Goal: Information Seeking & Learning: Learn about a topic

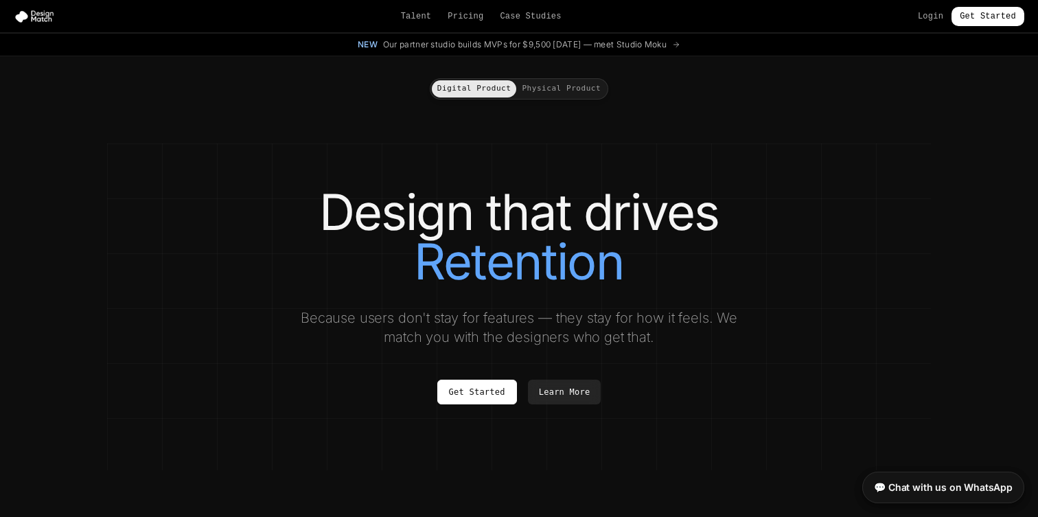
click at [541, 84] on button "Physical Product" at bounding box center [561, 88] width 90 height 17
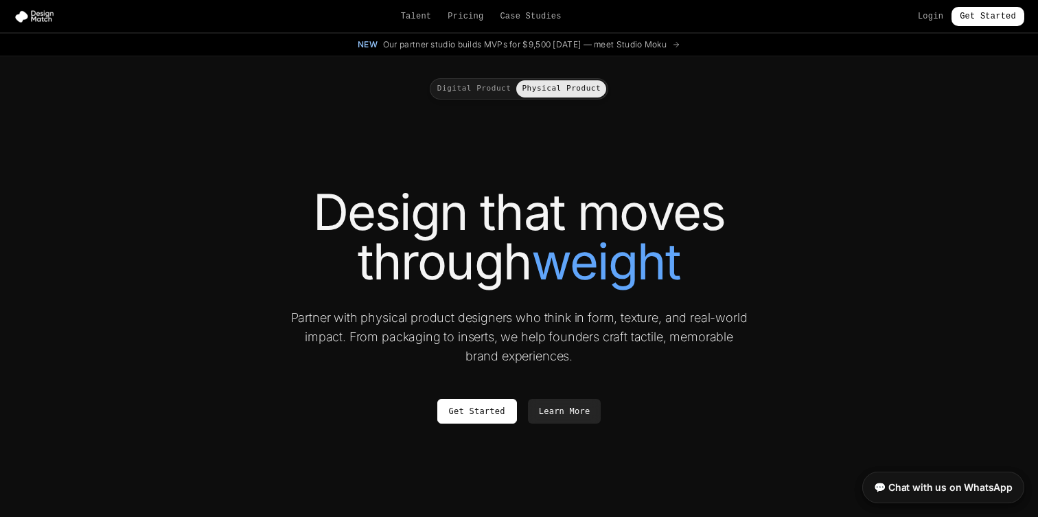
click at [492, 90] on button "Digital Product" at bounding box center [474, 88] width 85 height 17
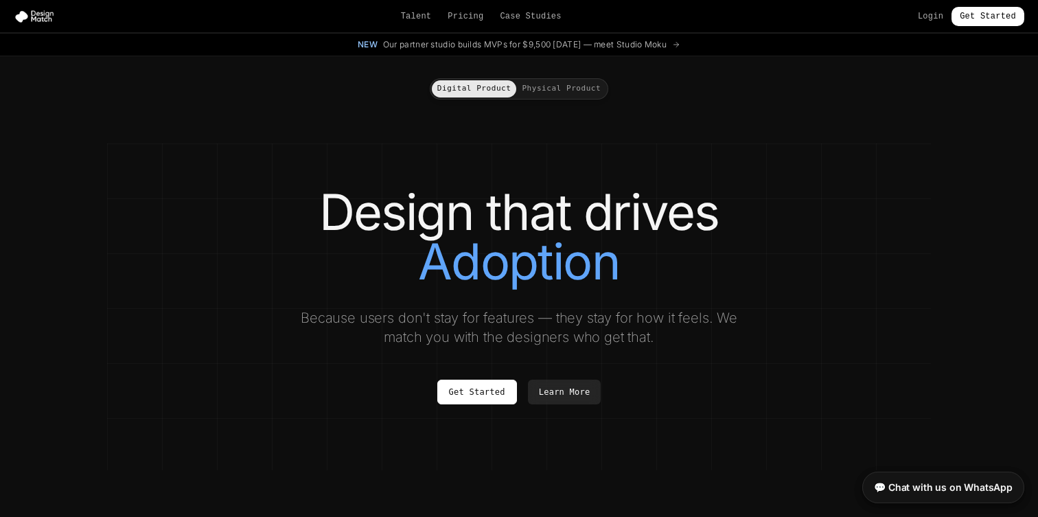
click at [548, 89] on button "Physical Product" at bounding box center [561, 88] width 90 height 17
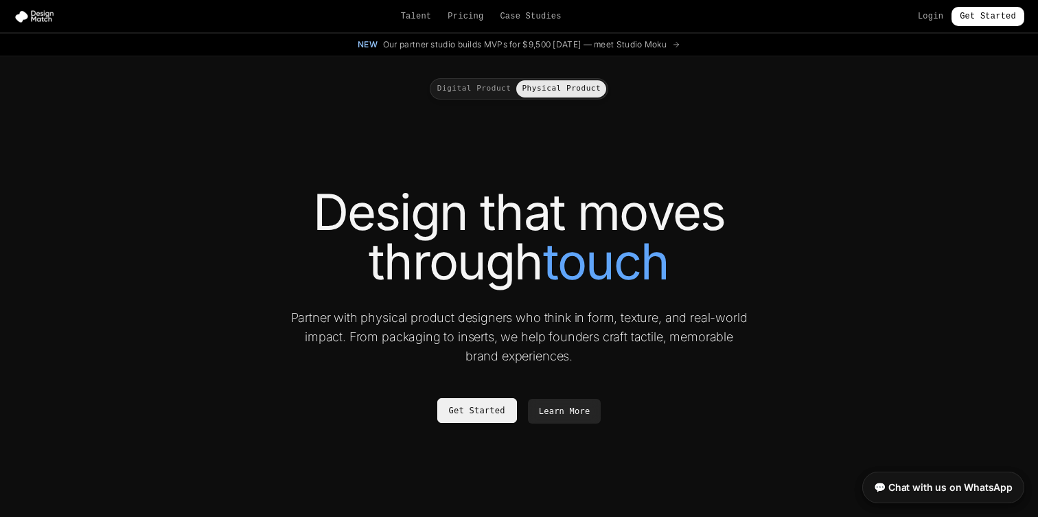
click at [481, 412] on link "Get Started" at bounding box center [477, 410] width 80 height 25
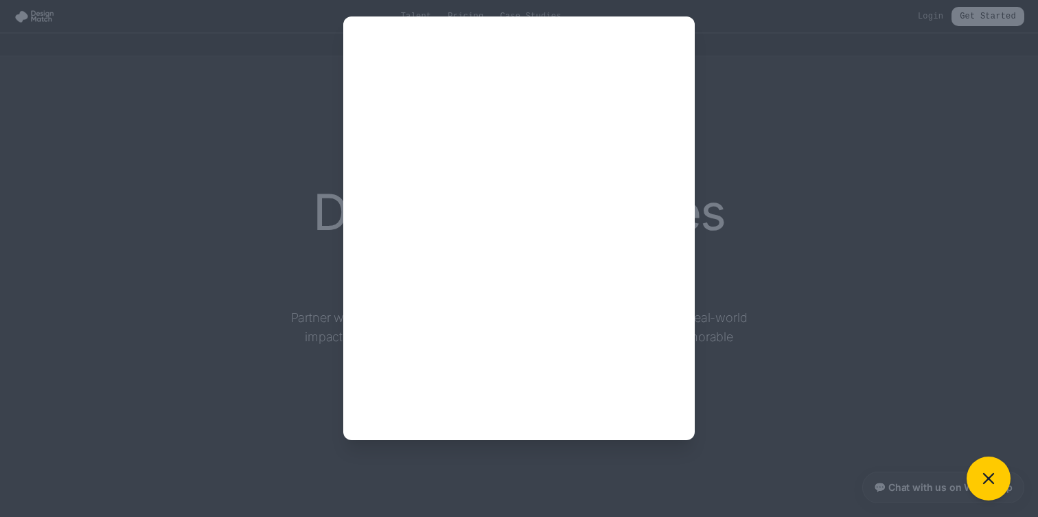
click at [246, 258] on div at bounding box center [518, 228] width 1005 height 424
